Goal: Communication & Community: Participate in discussion

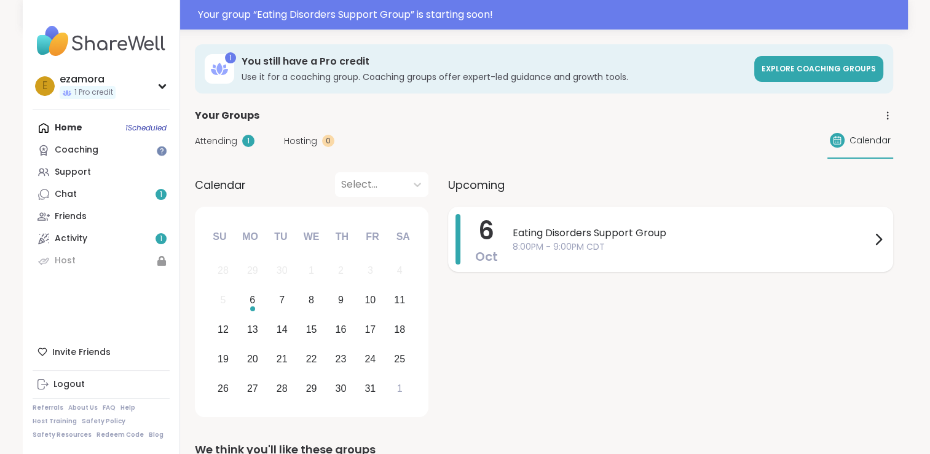
click at [876, 237] on icon at bounding box center [878, 239] width 15 height 15
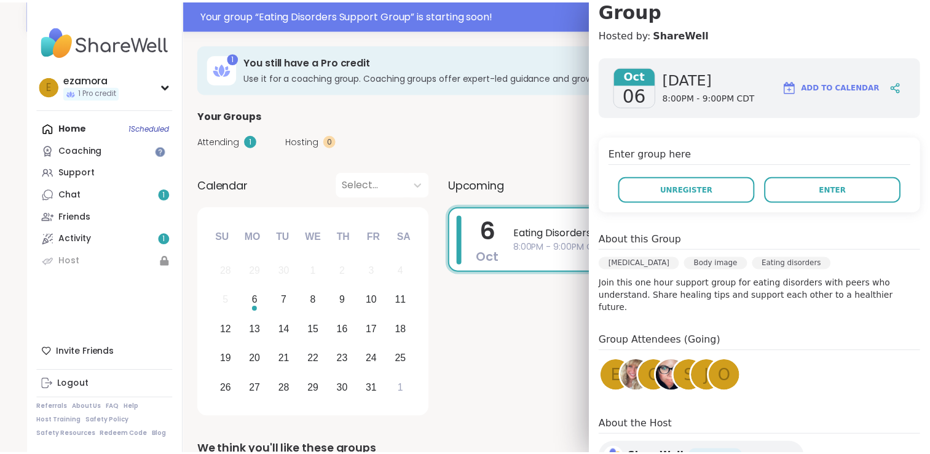
scroll to position [157, 0]
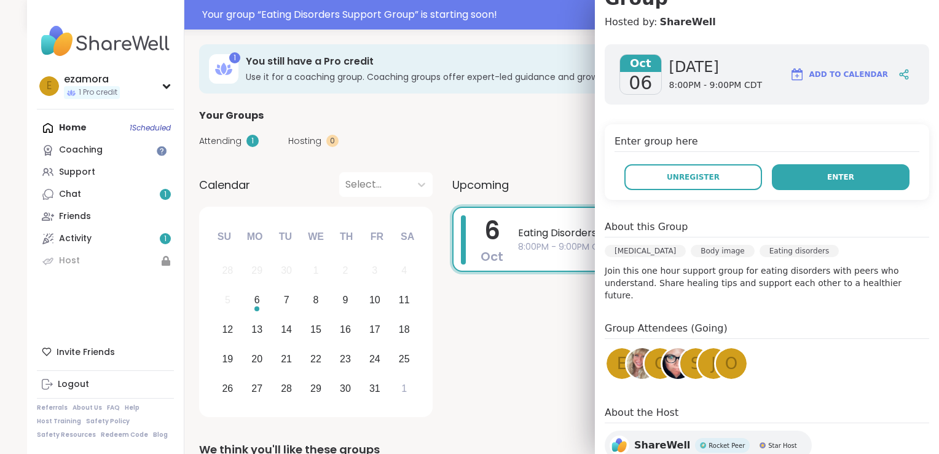
click at [850, 164] on button "Enter" at bounding box center [841, 177] width 138 height 26
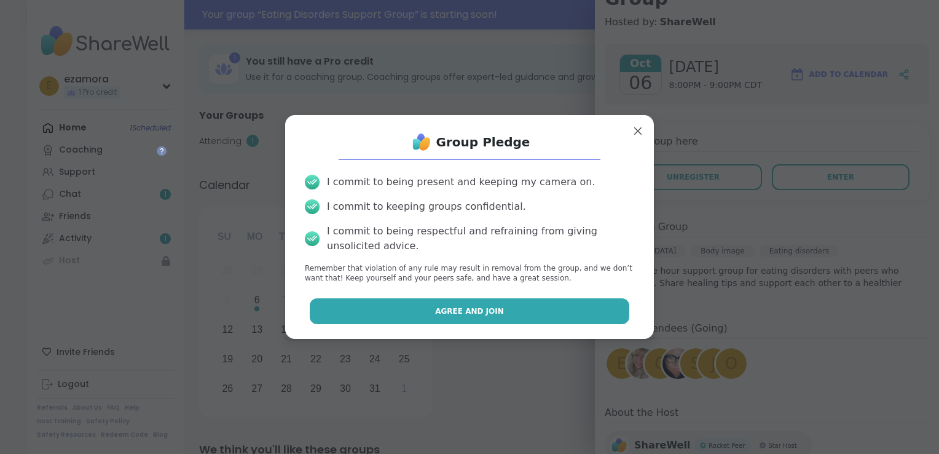
click at [441, 319] on button "Agree and Join" at bounding box center [470, 311] width 320 height 26
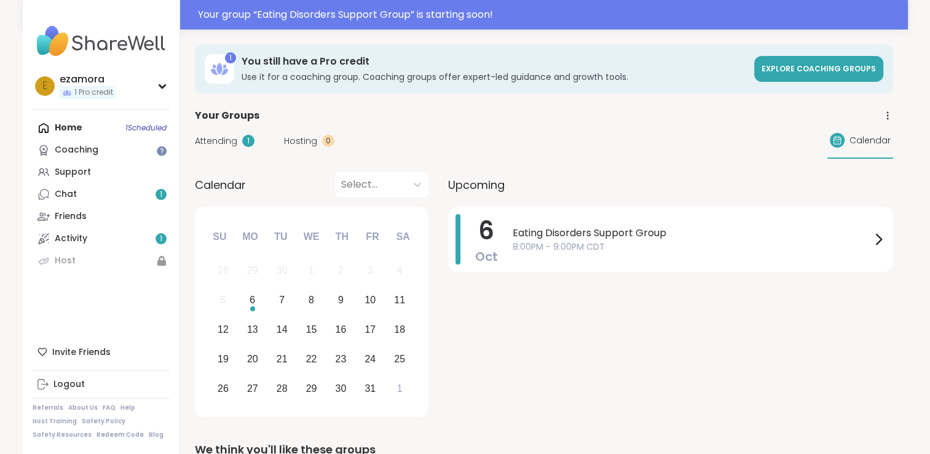
click at [147, 126] on div "Home 1 Scheduled Coaching Support Chat 1 Friends Activity 1 Host" at bounding box center [101, 194] width 137 height 155
click at [147, 241] on link "Activity 1" at bounding box center [101, 238] width 137 height 22
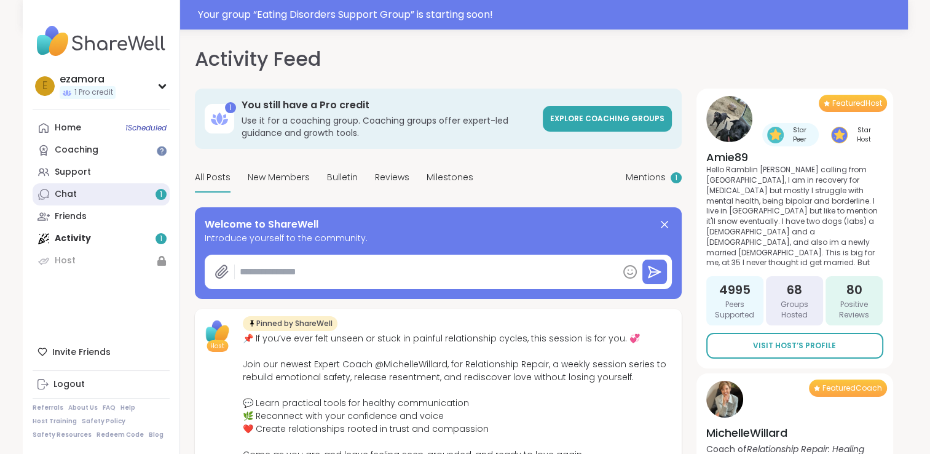
click at [147, 193] on link "Chat 1" at bounding box center [101, 194] width 137 height 22
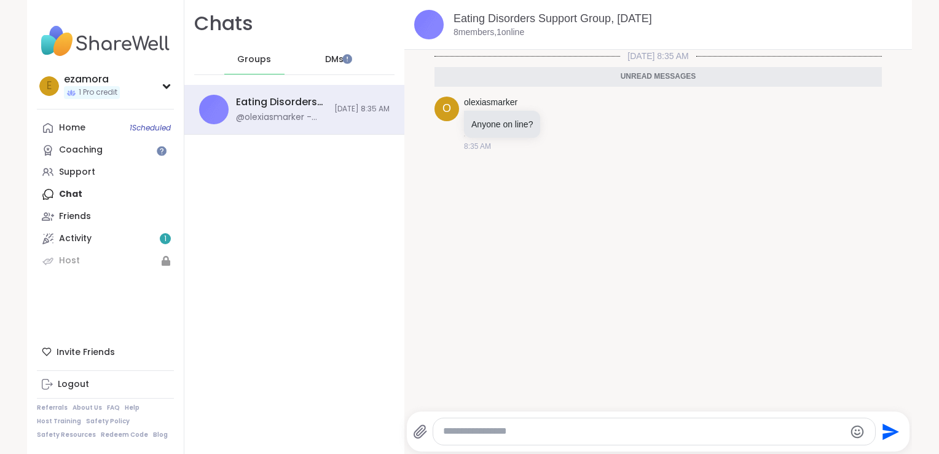
click at [325, 61] on span "DMs" at bounding box center [334, 59] width 18 height 12
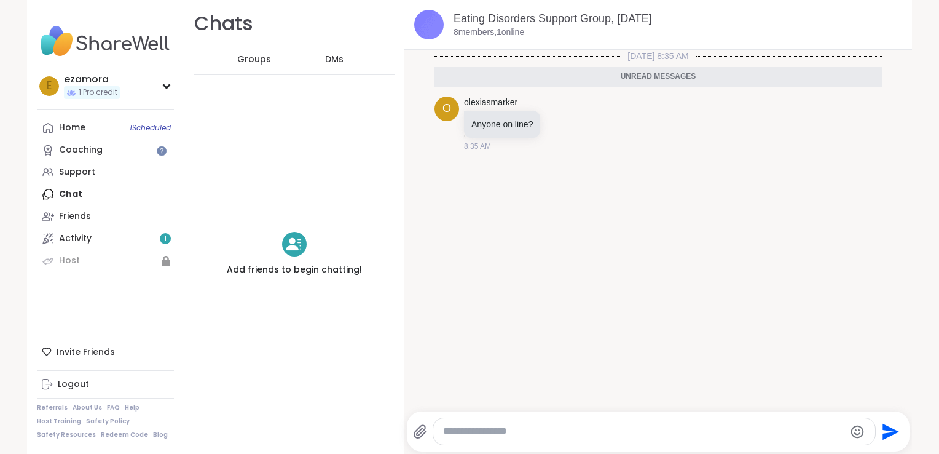
click at [228, 60] on div "Groups" at bounding box center [254, 59] width 60 height 29
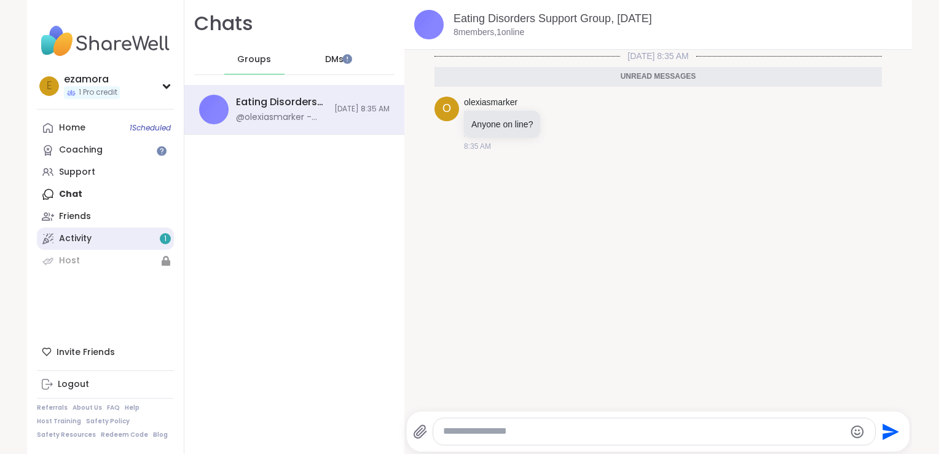
click at [133, 238] on link "Activity 1" at bounding box center [105, 238] width 137 height 22
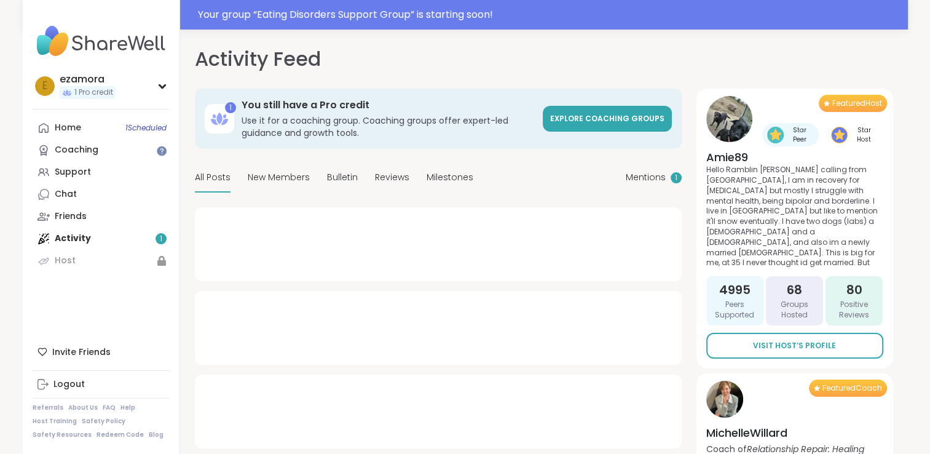
type textarea "*"
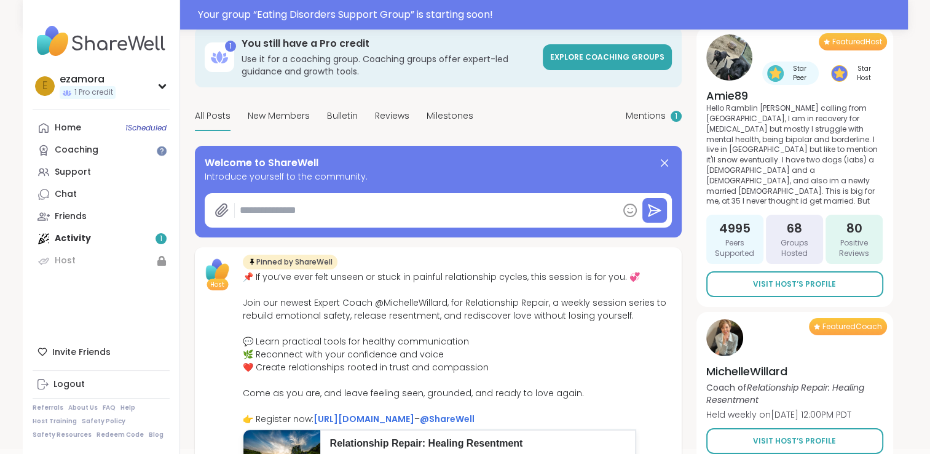
scroll to position [63, 0]
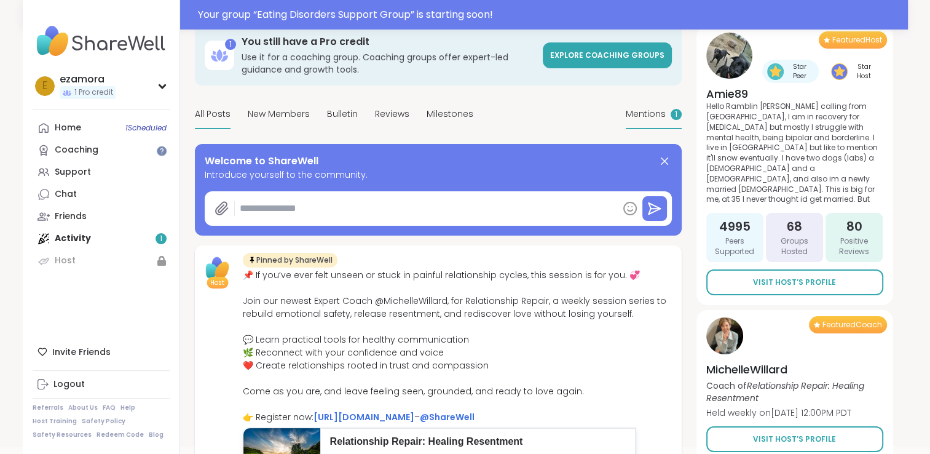
click at [661, 118] on span "Mentions" at bounding box center [646, 114] width 40 height 13
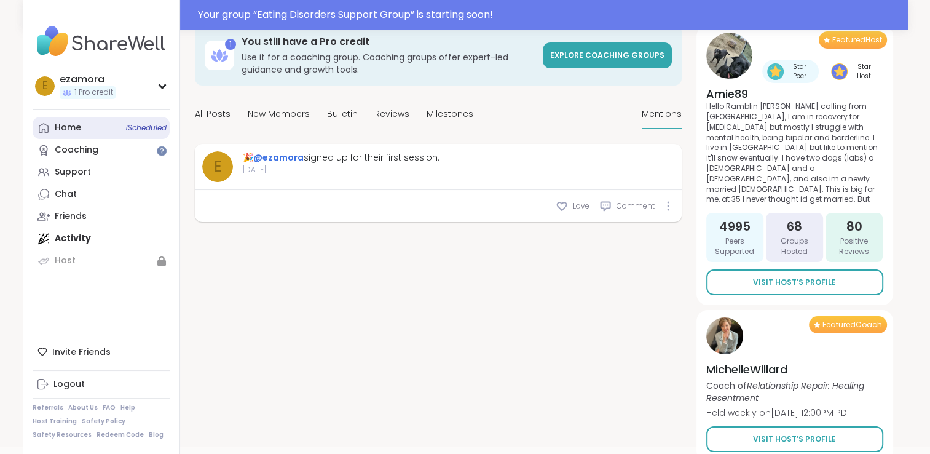
click at [150, 119] on link "Home 1 Scheduled" at bounding box center [101, 128] width 137 height 22
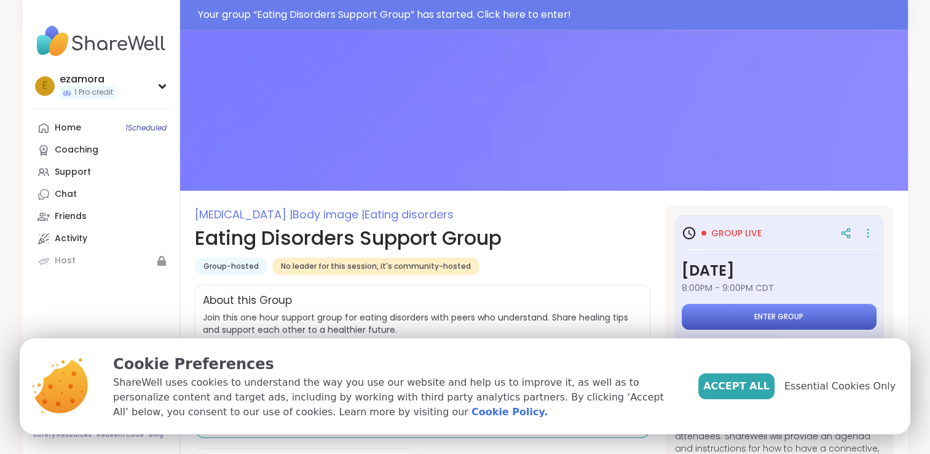
click at [791, 312] on span "Enter group" at bounding box center [778, 317] width 49 height 10
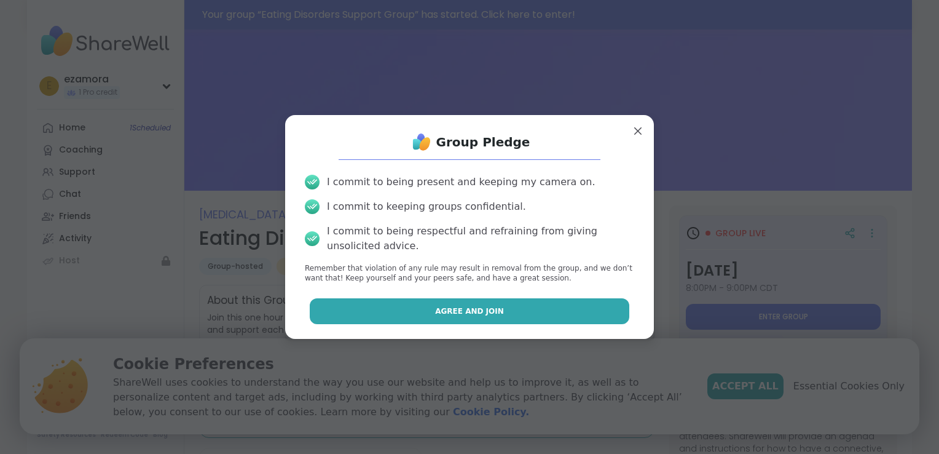
click at [524, 304] on button "Agree and Join" at bounding box center [470, 311] width 320 height 26
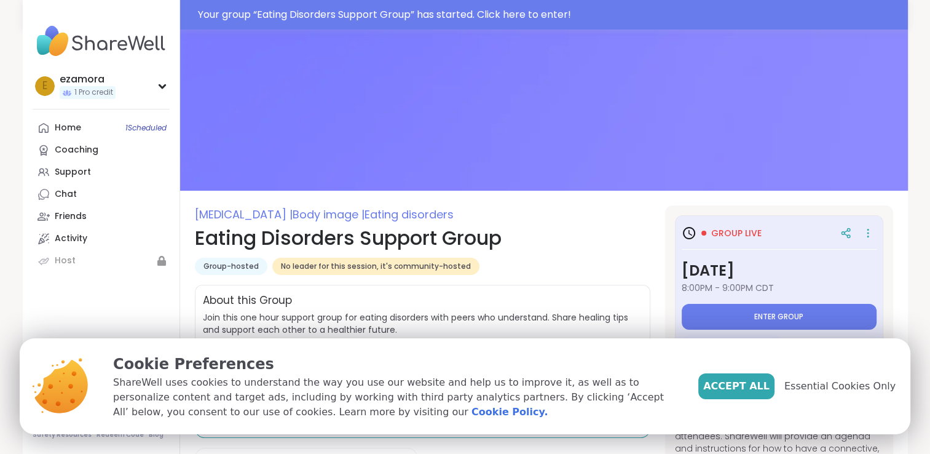
type textarea "*"
